Goal: Task Accomplishment & Management: Use online tool/utility

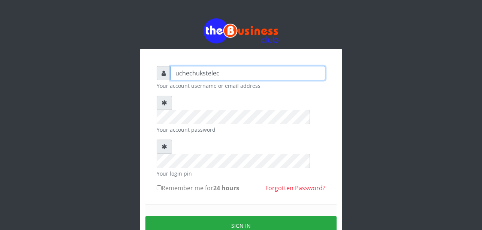
type input "Uchechukstelec"
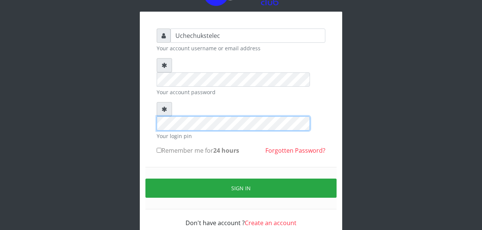
scroll to position [38, 0]
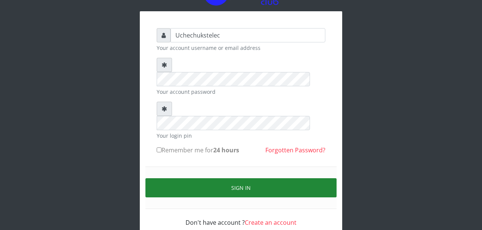
click at [244, 178] on button "Sign in" at bounding box center [240, 187] width 191 height 19
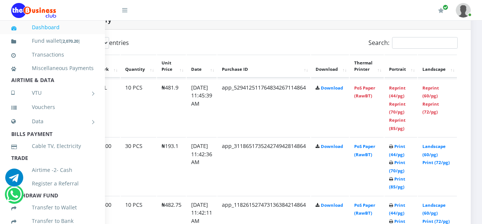
scroll to position [396, 67]
click at [438, 112] on link "Reprint (72/pg)" at bounding box center [431, 108] width 16 height 14
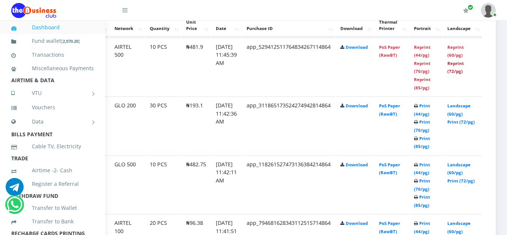
scroll to position [439, 51]
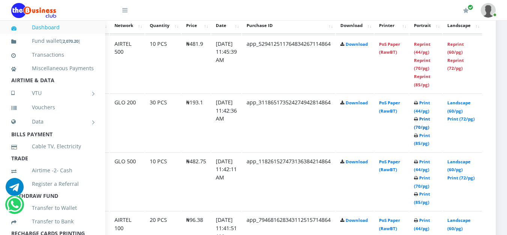
click at [424, 130] on link "Print (70/pg)" at bounding box center [422, 123] width 16 height 14
click at [423, 130] on link "Print (70/pg)" at bounding box center [422, 123] width 16 height 14
click at [423, 129] on link "Print (70/pg)" at bounding box center [422, 123] width 16 height 14
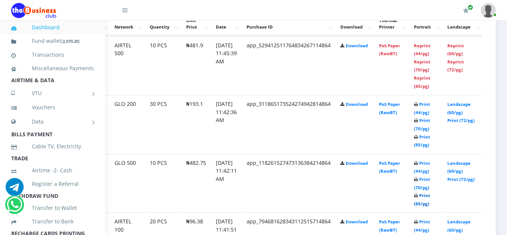
click at [422, 202] on link "Print (85/pg)" at bounding box center [422, 199] width 16 height 14
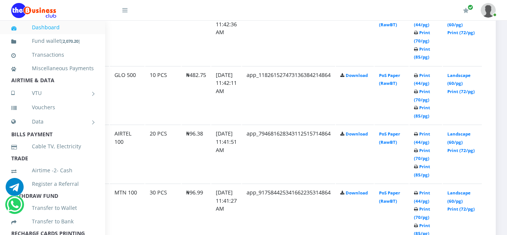
scroll to position [525, 51]
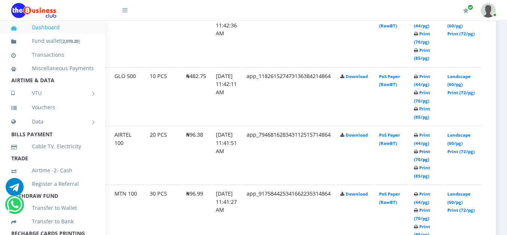
click at [422, 162] on link "Print (70/pg)" at bounding box center [422, 155] width 16 height 14
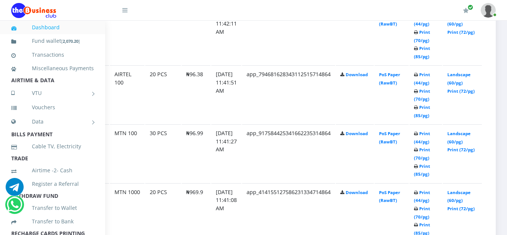
scroll to position [588, 47]
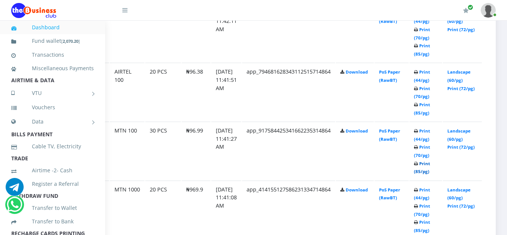
click at [427, 166] on link "Print (85/pg)" at bounding box center [422, 167] width 16 height 14
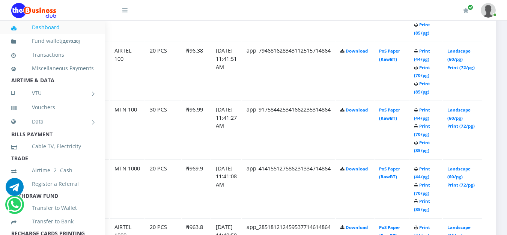
scroll to position [610, 47]
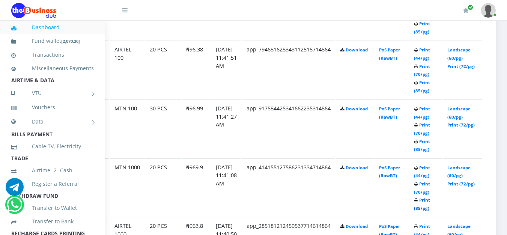
click at [427, 203] on link "Print (85/pg)" at bounding box center [422, 204] width 16 height 14
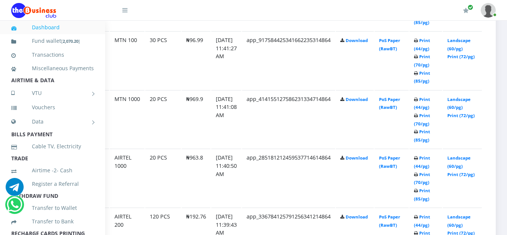
scroll to position [679, 47]
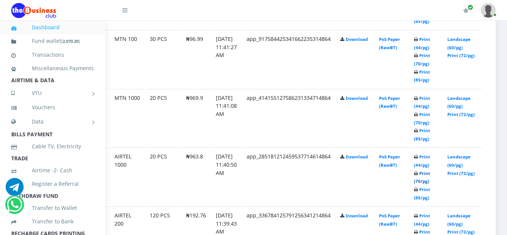
click at [424, 181] on link "Print (70/pg)" at bounding box center [422, 177] width 16 height 14
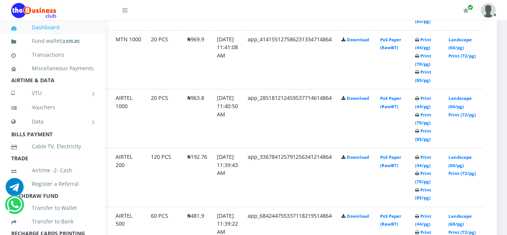
scroll to position [738, 37]
click at [431, 199] on link "Print (85/pg)" at bounding box center [423, 194] width 16 height 14
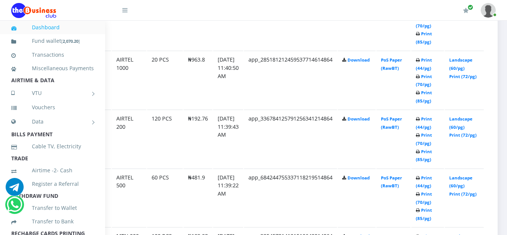
scroll to position [771, 37]
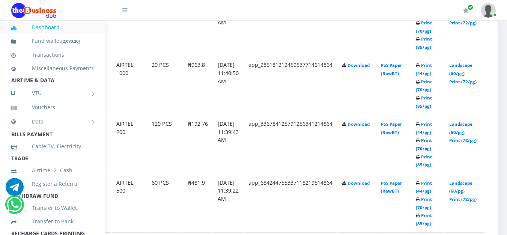
click at [432, 143] on link "Print (70/pg)" at bounding box center [423, 144] width 16 height 14
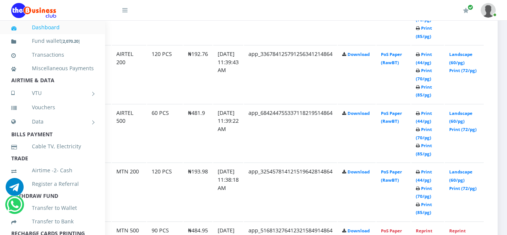
scroll to position [843, 37]
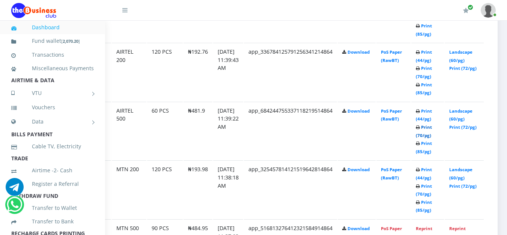
click at [432, 138] on link "Print (70/pg)" at bounding box center [423, 131] width 16 height 14
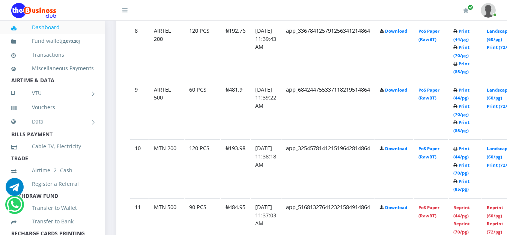
scroll to position [865, 0]
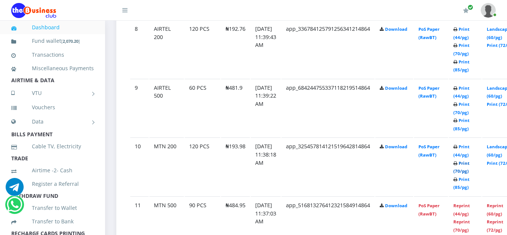
click at [469, 171] on link "Print (70/pg)" at bounding box center [461, 167] width 16 height 14
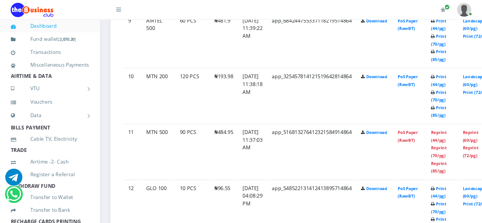
scroll to position [932, 0]
click at [469, 165] on link "Reprint (70/pg)" at bounding box center [461, 159] width 16 height 14
